Goal: Transaction & Acquisition: Purchase product/service

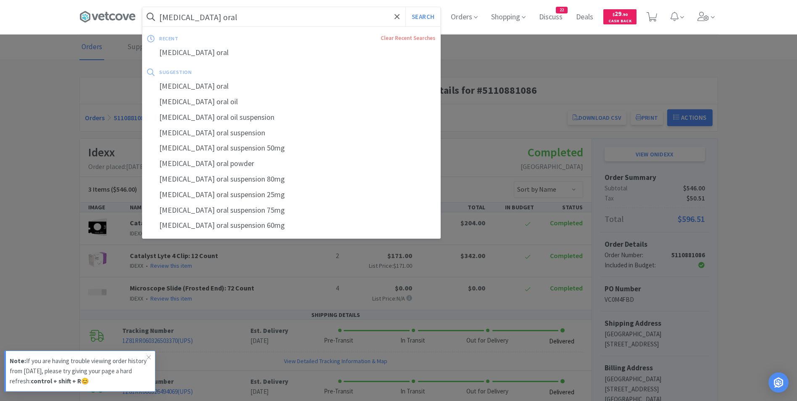
click at [298, 18] on input "[MEDICAL_DATA] oral" at bounding box center [291, 16] width 298 height 19
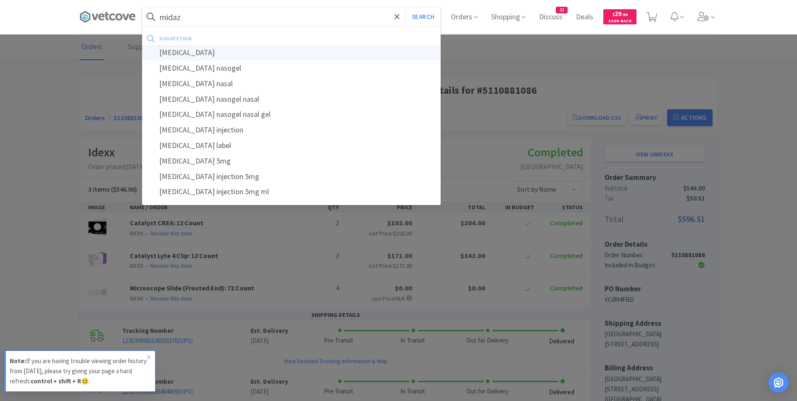
click at [287, 50] on div "[MEDICAL_DATA]" at bounding box center [291, 53] width 298 height 16
type input "[MEDICAL_DATA]"
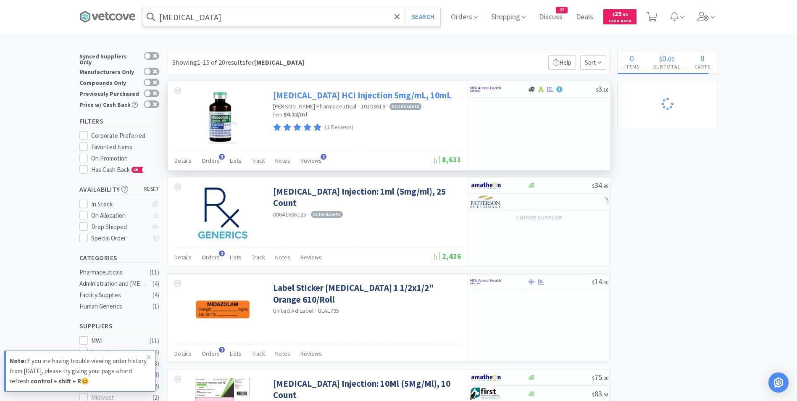
click at [339, 98] on link "[MEDICAL_DATA] HCI Injection 5mg/mL, 10mL" at bounding box center [362, 95] width 178 height 11
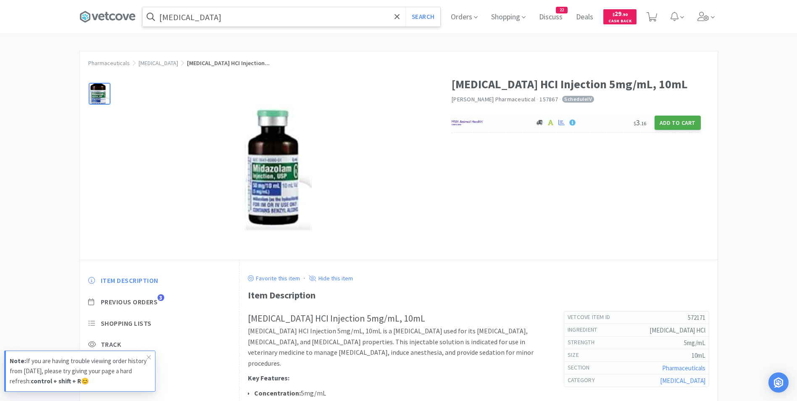
click at [678, 122] on button "Add to Cart" at bounding box center [678, 123] width 46 height 14
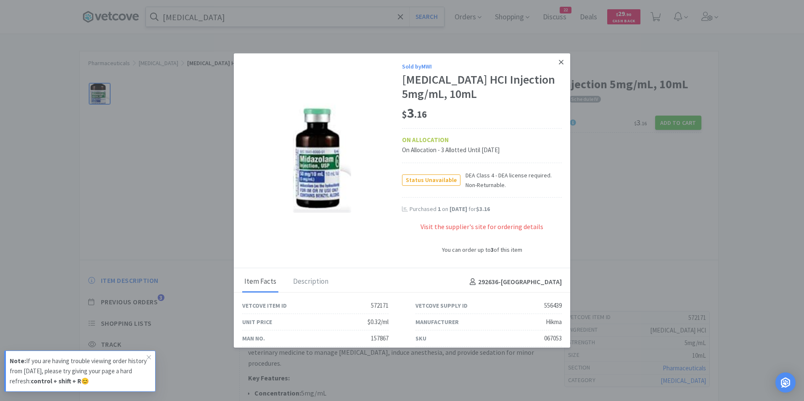
click at [559, 64] on icon at bounding box center [561, 62] width 5 height 8
